Goal: Communication & Community: Participate in discussion

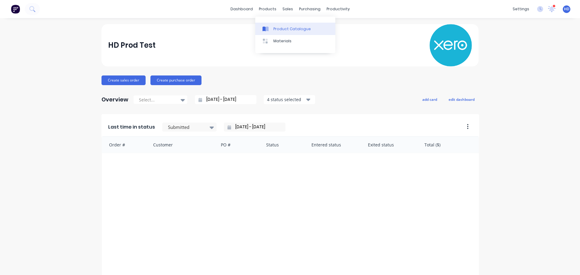
click at [284, 31] on div "Product Catalogue" at bounding box center [292, 28] width 37 height 5
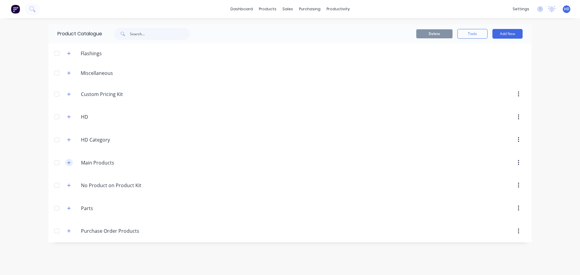
click at [68, 161] on icon "button" at bounding box center [69, 163] width 4 height 4
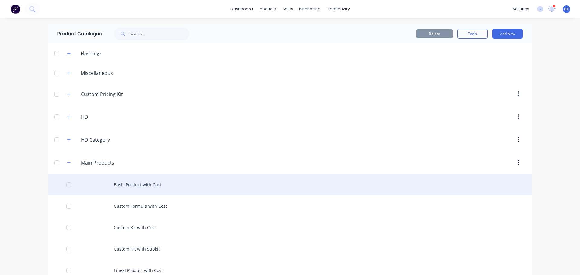
click at [118, 183] on div "Basic Product with Cost" at bounding box center [290, 184] width 484 height 21
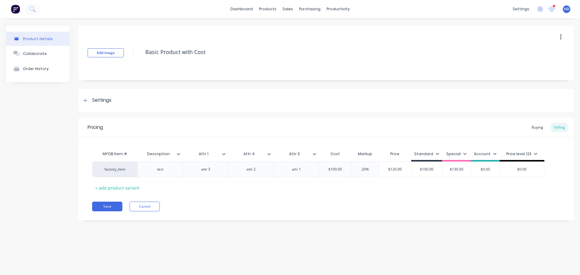
type textarea "x"
click at [140, 204] on button "Cancel" at bounding box center [145, 207] width 30 height 10
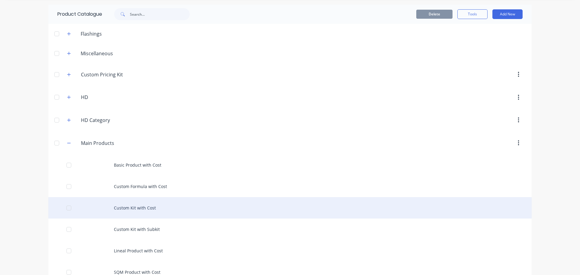
scroll to position [30, 0]
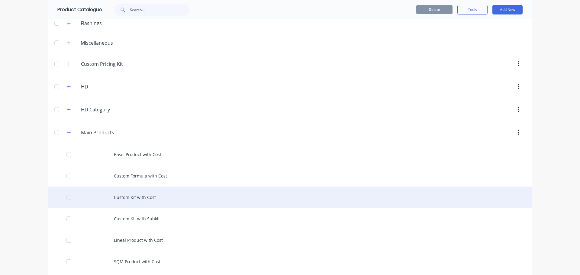
click at [142, 198] on div "Custom Kit with Cost" at bounding box center [290, 197] width 484 height 21
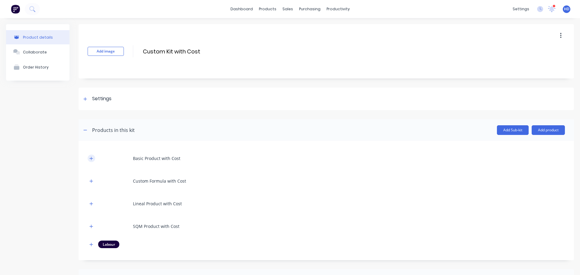
click at [95, 158] on div "Basic Product with Cost" at bounding box center [327, 158] width 478 height 17
click at [90, 157] on icon "button" at bounding box center [91, 159] width 4 height 4
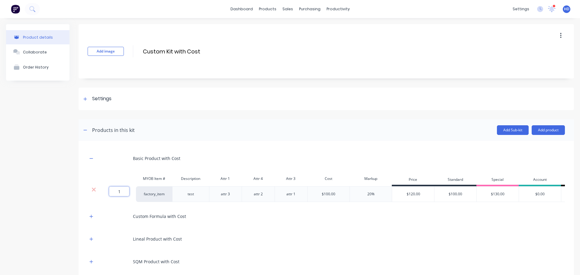
drag, startPoint x: 124, startPoint y: 193, endPoint x: 73, endPoint y: 192, distance: 50.8
click at [73, 192] on div "Product details Collaborate Order History Add image Custom Kit with Cost Custom…" at bounding box center [290, 221] width 568 height 394
type input "."
type input "1"
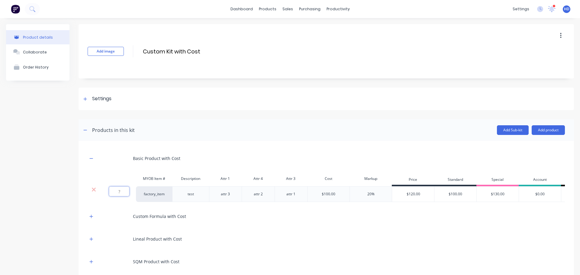
type input "."
type input "123"
type input "12."
click at [177, 164] on div "Basic Product with Cost" at bounding box center [327, 158] width 478 height 17
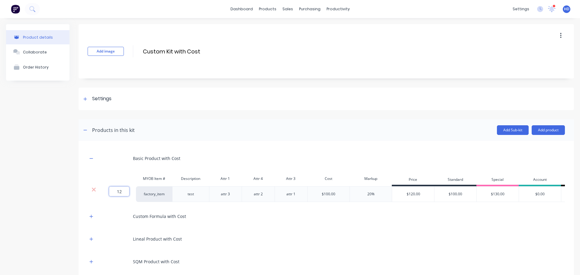
click at [123, 192] on input "12" at bounding box center [119, 192] width 20 height 10
type input "."
click at [213, 162] on div "Basic Product with Cost" at bounding box center [327, 158] width 478 height 17
drag, startPoint x: 564, startPoint y: 7, endPoint x: 557, endPoint y: 14, distance: 9.2
click at [564, 7] on span "HD" at bounding box center [566, 8] width 5 height 5
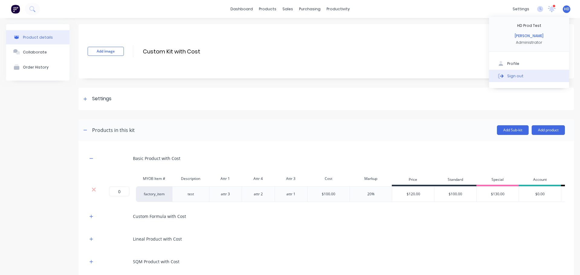
click at [510, 76] on div "Sign out" at bounding box center [516, 75] width 16 height 5
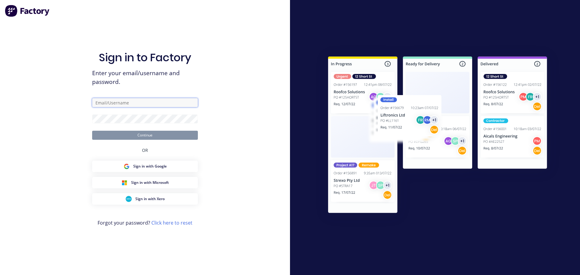
click at [133, 100] on input "text" at bounding box center [145, 102] width 106 height 9
type input "g"
type input "harold+prodtest@factory.app"
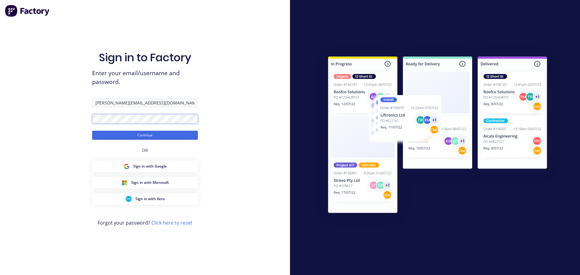
click at [92, 131] on button "Continue" at bounding box center [145, 135] width 106 height 9
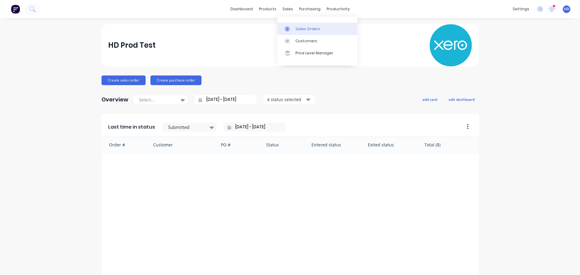
click at [303, 31] on div "Sales Orders" at bounding box center [308, 28] width 25 height 5
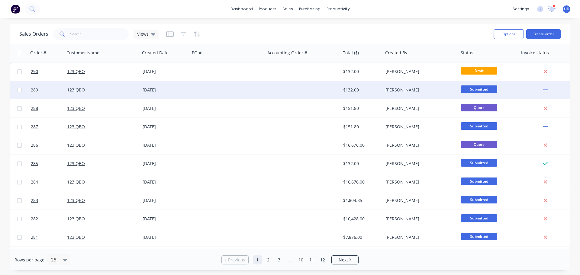
click at [103, 90] on div "123 QBO" at bounding box center [100, 90] width 67 height 6
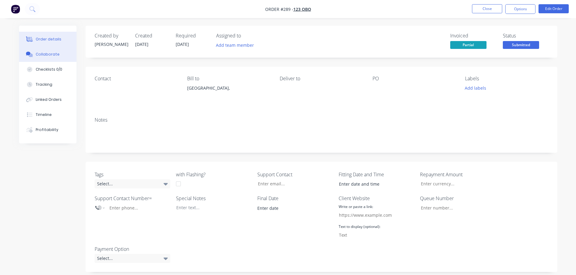
drag, startPoint x: 59, startPoint y: 59, endPoint x: 63, endPoint y: 59, distance: 3.6
click at [59, 59] on button "Collaborate" at bounding box center [47, 54] width 57 height 15
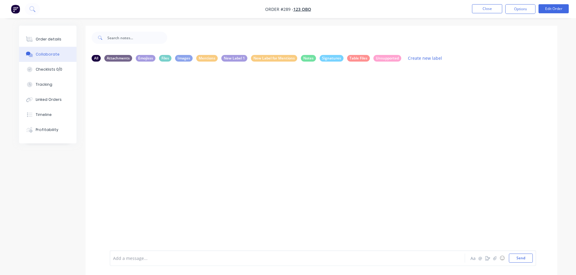
click at [199, 257] on div at bounding box center [270, 258] width 314 height 6
click at [492, 7] on button "Close" at bounding box center [487, 8] width 30 height 9
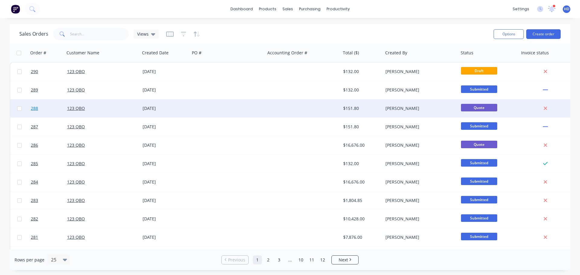
click at [48, 109] on link "288" at bounding box center [49, 108] width 36 height 18
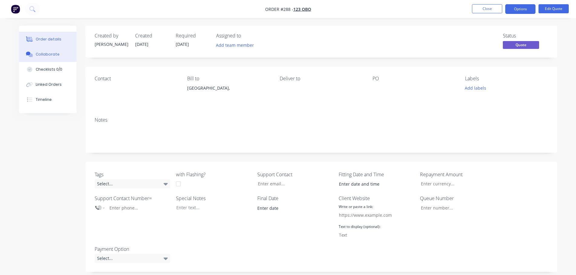
click at [60, 54] on button "Collaborate" at bounding box center [47, 54] width 57 height 15
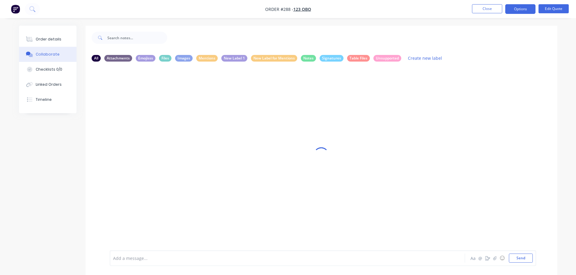
click at [187, 258] on div at bounding box center [270, 258] width 314 height 6
click at [491, 5] on button "Close" at bounding box center [487, 8] width 30 height 9
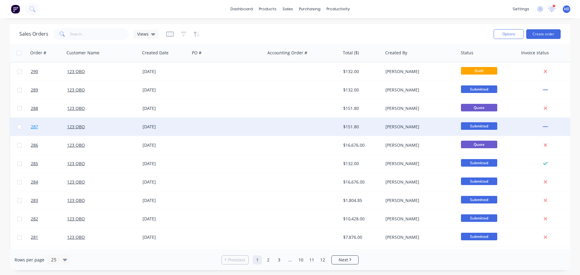
click at [47, 131] on link "287" at bounding box center [49, 127] width 36 height 18
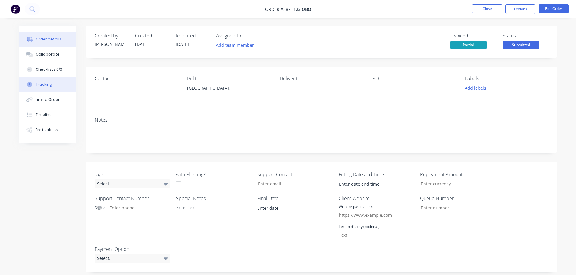
click at [50, 83] on div "Tracking" at bounding box center [44, 84] width 17 height 5
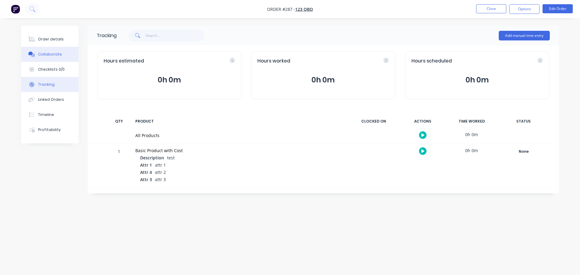
click at [57, 57] on div "Collaborate" at bounding box center [50, 54] width 24 height 5
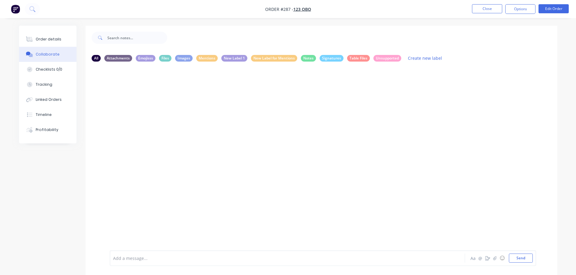
click at [162, 254] on div "Add a message... Aa @ ☺ Send" at bounding box center [323, 259] width 426 height 16
click at [140, 260] on div at bounding box center [270, 258] width 314 height 6
click at [479, 8] on button "Close" at bounding box center [487, 8] width 30 height 9
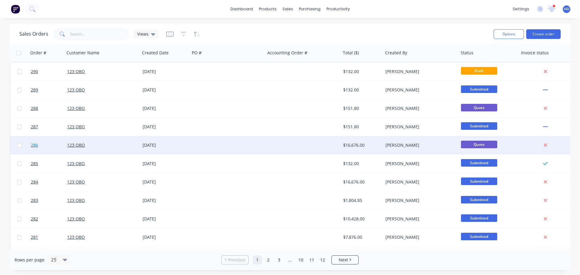
click at [43, 147] on link "286" at bounding box center [49, 145] width 36 height 18
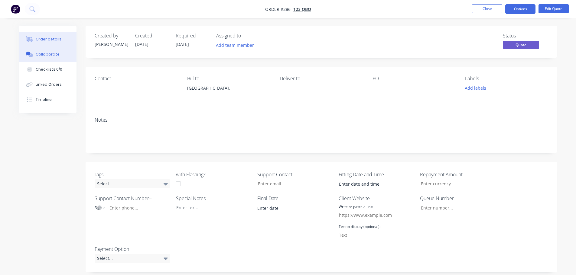
click at [59, 55] on button "Collaborate" at bounding box center [47, 54] width 57 height 15
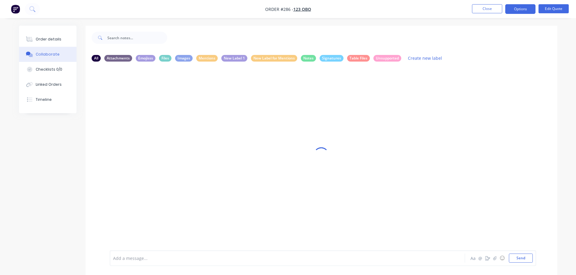
click at [194, 251] on div "Add a message... Aa @ ☺ Send" at bounding box center [323, 259] width 426 height 16
click at [193, 251] on div "Add a message... Aa @ ☺ Send" at bounding box center [323, 259] width 426 height 16
click at [167, 256] on div at bounding box center [270, 258] width 314 height 6
click at [494, 8] on button "Close" at bounding box center [487, 8] width 30 height 9
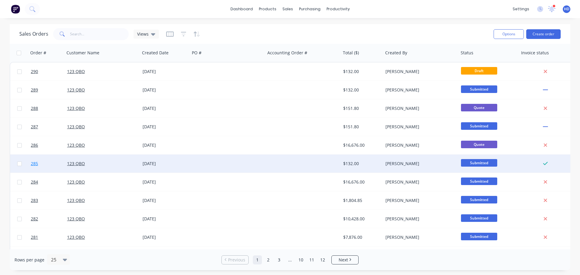
click at [50, 165] on link "285" at bounding box center [49, 164] width 36 height 18
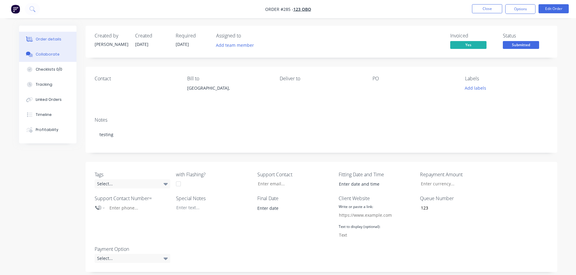
click at [59, 52] on button "Collaborate" at bounding box center [47, 54] width 57 height 15
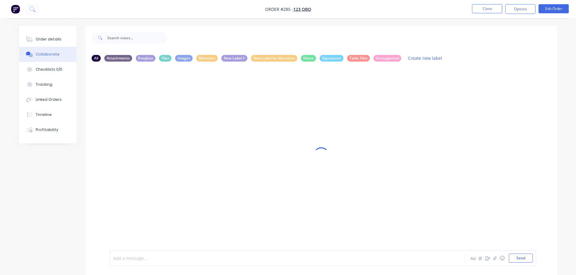
click at [185, 257] on div at bounding box center [270, 258] width 314 height 6
click at [475, 8] on button "Close" at bounding box center [487, 8] width 30 height 9
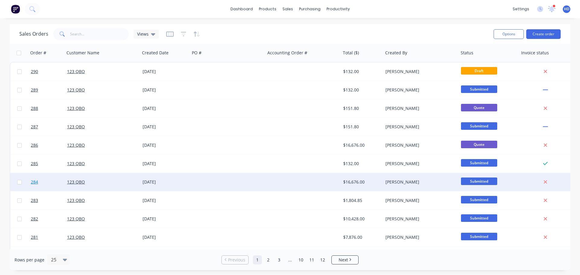
click at [52, 182] on link "284" at bounding box center [49, 182] width 36 height 18
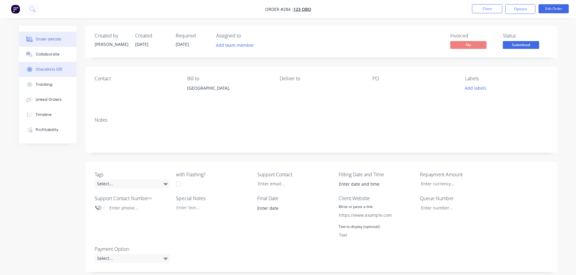
drag, startPoint x: 56, startPoint y: 54, endPoint x: 66, endPoint y: 62, distance: 12.6
click at [56, 54] on div "Collaborate" at bounding box center [48, 54] width 24 height 5
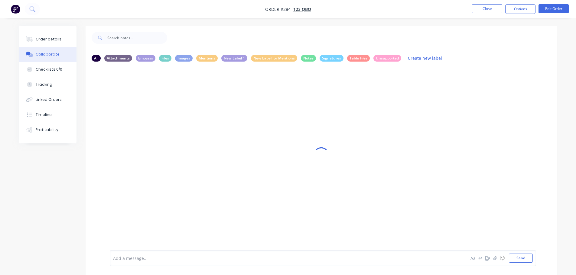
click at [155, 256] on div at bounding box center [270, 258] width 314 height 6
click at [494, 258] on icon "button" at bounding box center [495, 258] width 4 height 4
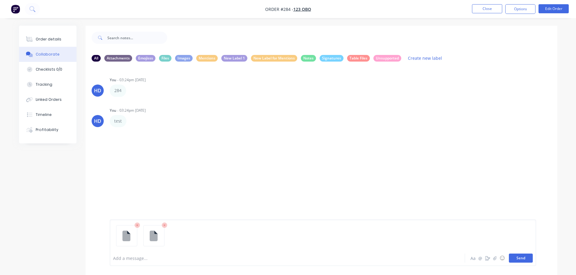
click at [517, 256] on button "Send" at bounding box center [521, 258] width 24 height 9
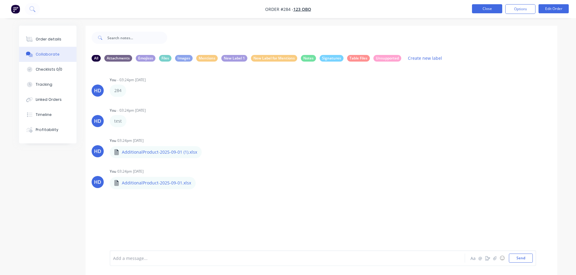
click at [488, 7] on button "Close" at bounding box center [487, 8] width 30 height 9
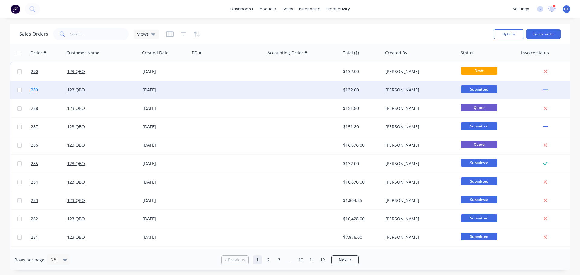
click at [47, 91] on link "289" at bounding box center [49, 90] width 36 height 18
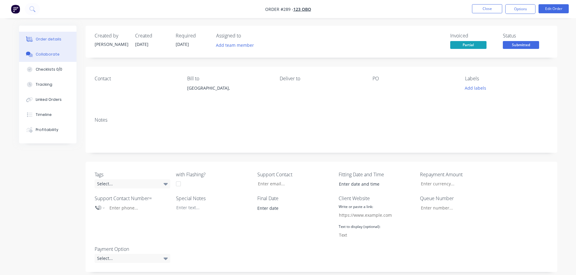
click at [50, 53] on div "Collaborate" at bounding box center [48, 54] width 24 height 5
